Goal: Navigation & Orientation: Find specific page/section

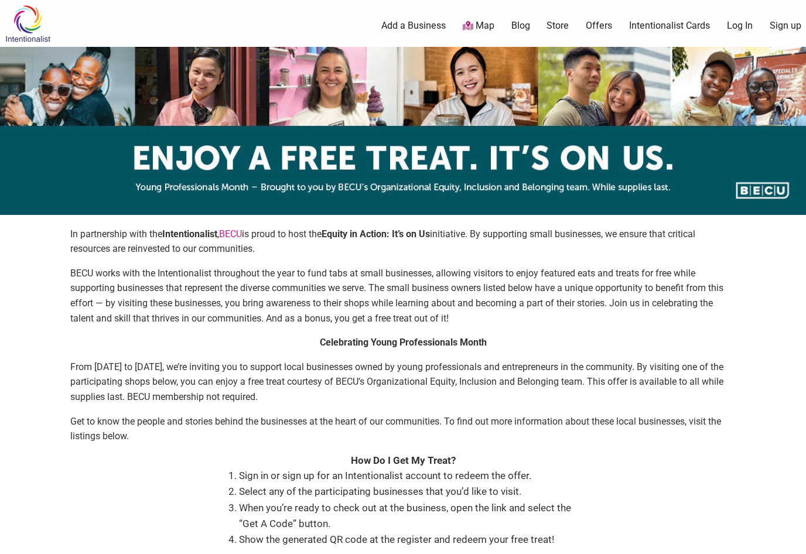
click at [674, 28] on link "Intentionalist Cards" at bounding box center [669, 25] width 81 height 13
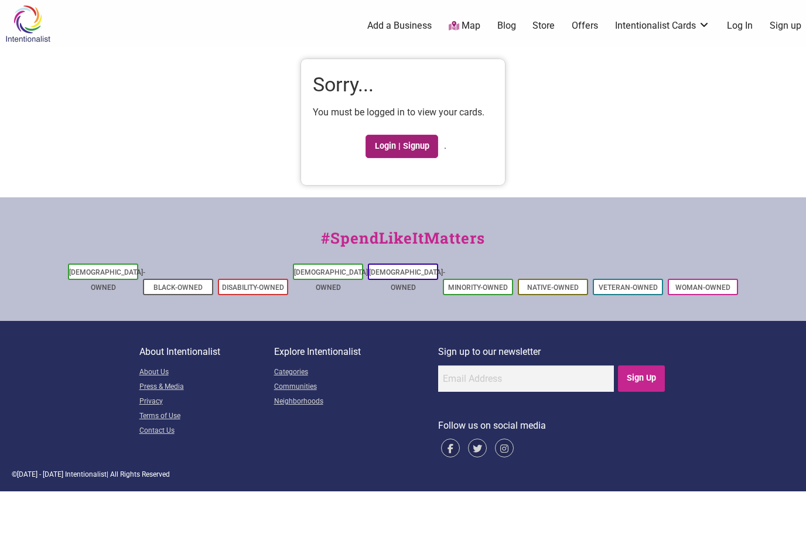
click at [395, 142] on link "Login | Signup" at bounding box center [401, 146] width 73 height 23
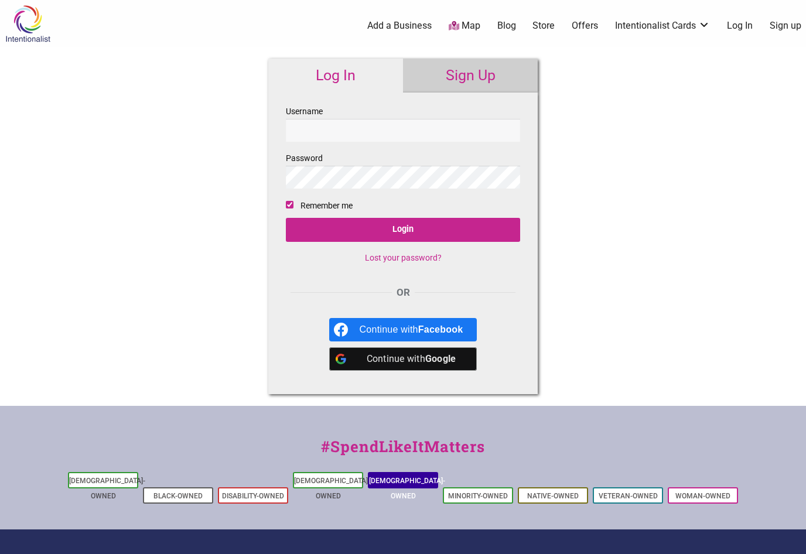
click at [397, 483] on link "[DEMOGRAPHIC_DATA]-Owned" at bounding box center [407, 488] width 76 height 23
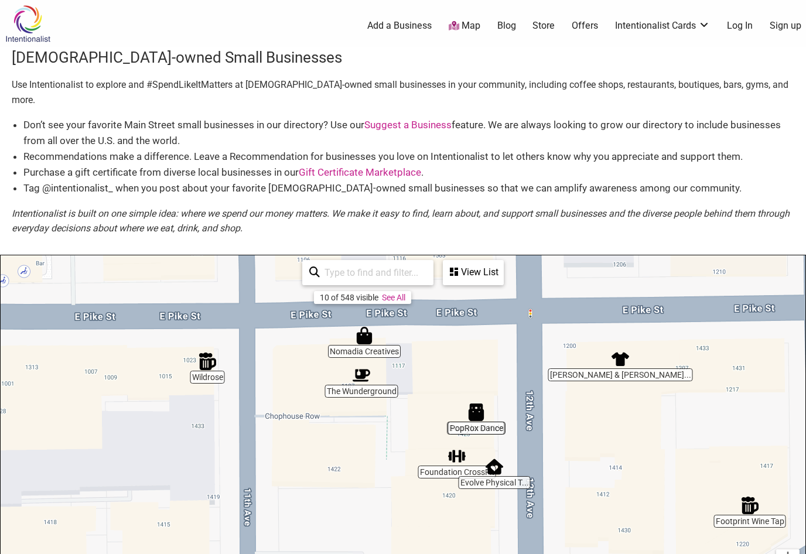
click at [787, 30] on link "Sign up" at bounding box center [785, 25] width 32 height 13
